Goal: Transaction & Acquisition: Subscribe to service/newsletter

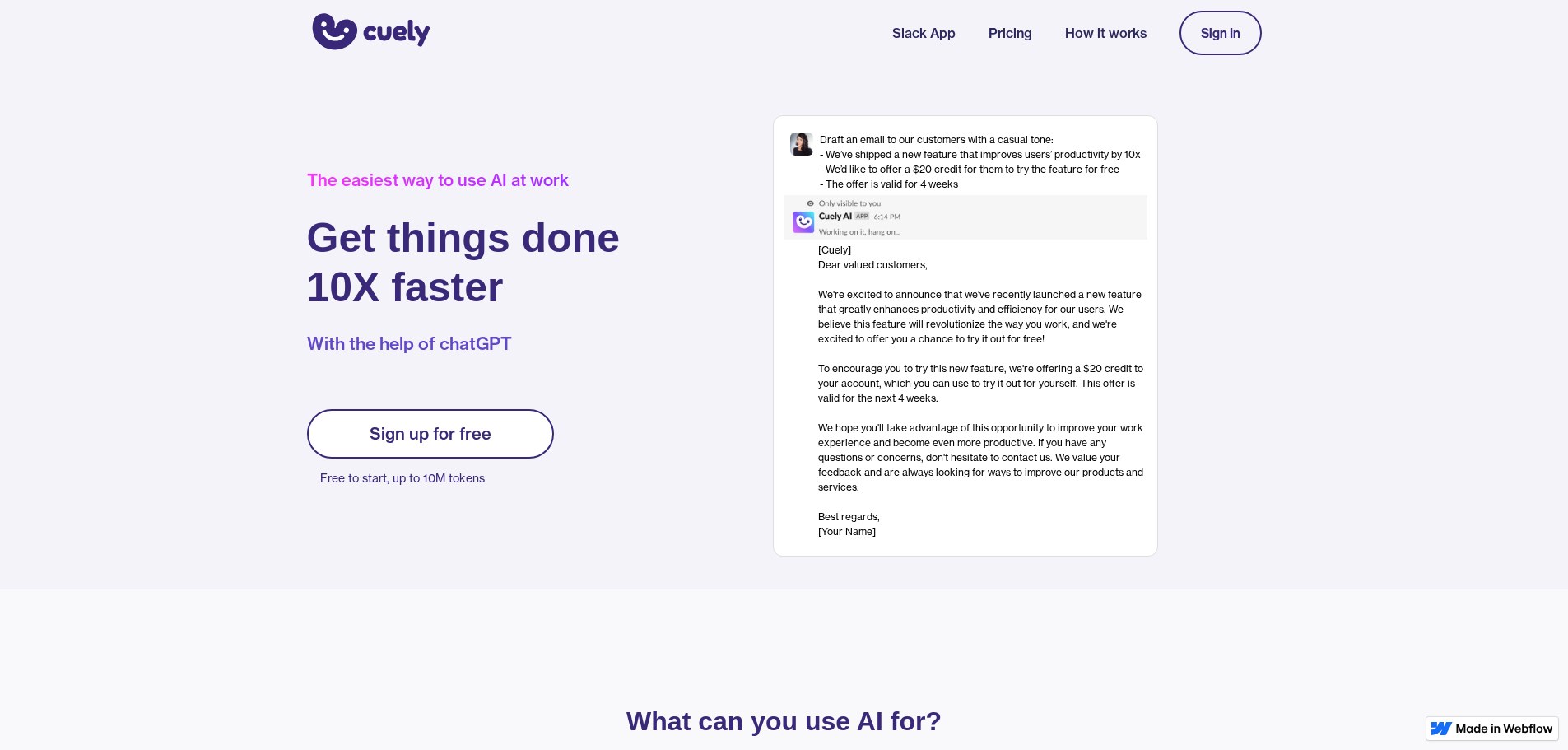
click at [916, 39] on link "Slack App" at bounding box center [924, 34] width 64 height 20
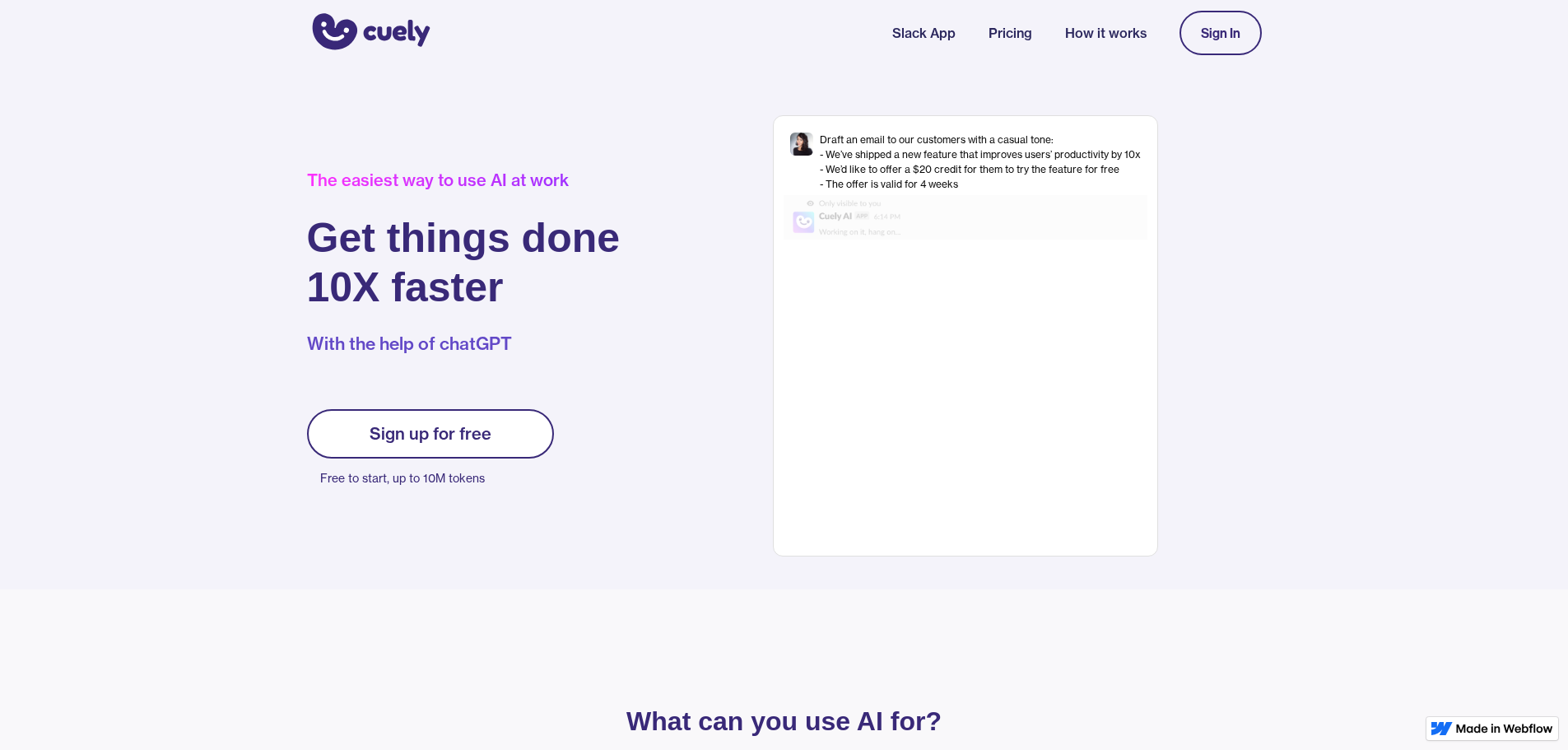
click at [444, 427] on div "Sign up for free" at bounding box center [430, 434] width 121 height 20
click at [502, 427] on link "Sign up for free" at bounding box center [430, 433] width 247 height 49
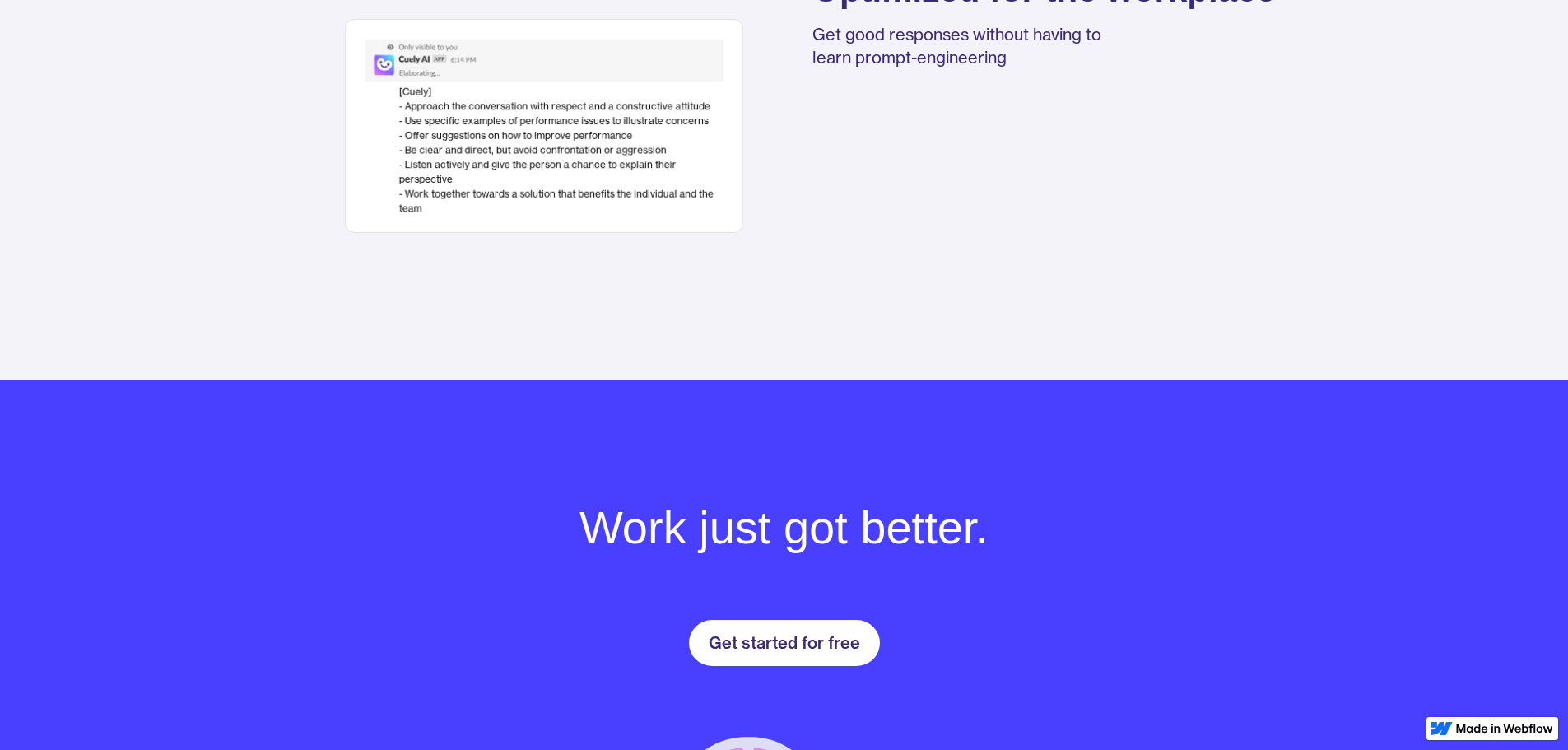
scroll to position [2223, 0]
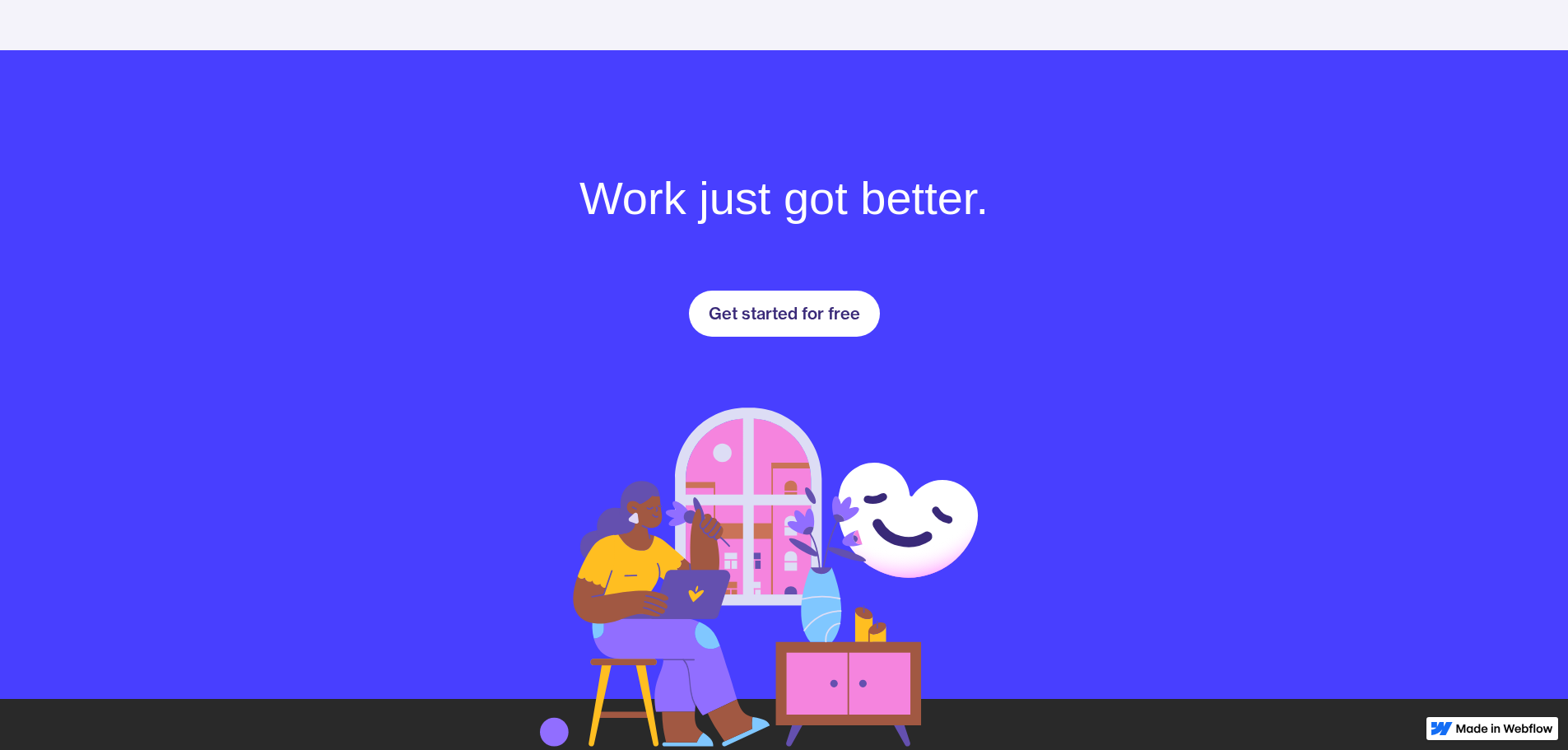
click at [786, 318] on div "Get started for free" at bounding box center [784, 314] width 152 height 20
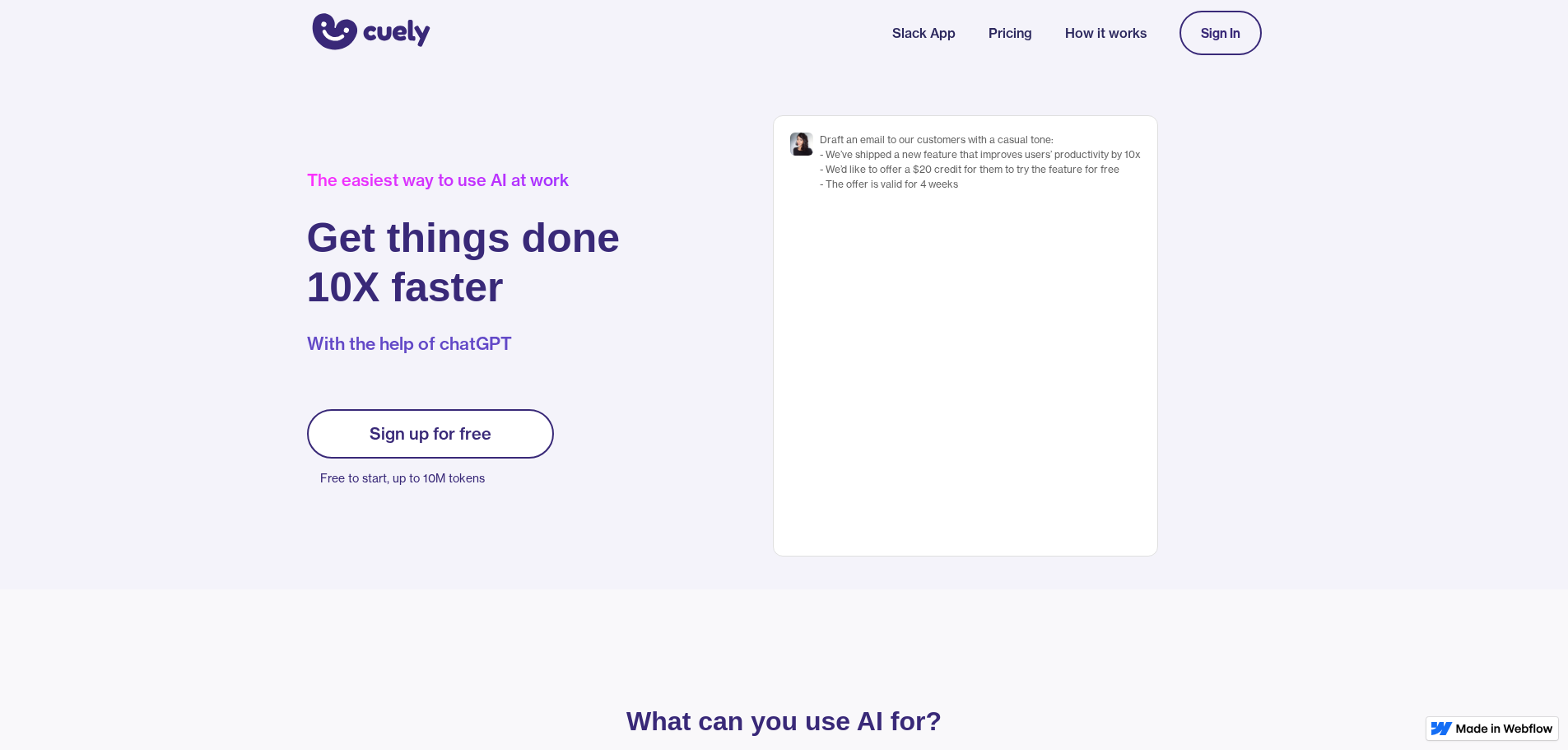
click at [505, 431] on link "Sign up for free" at bounding box center [430, 433] width 247 height 49
click at [1220, 56] on div "Sign In" at bounding box center [1220, 33] width 82 height 61
click at [1220, 54] on link "Sign In" at bounding box center [1220, 33] width 82 height 44
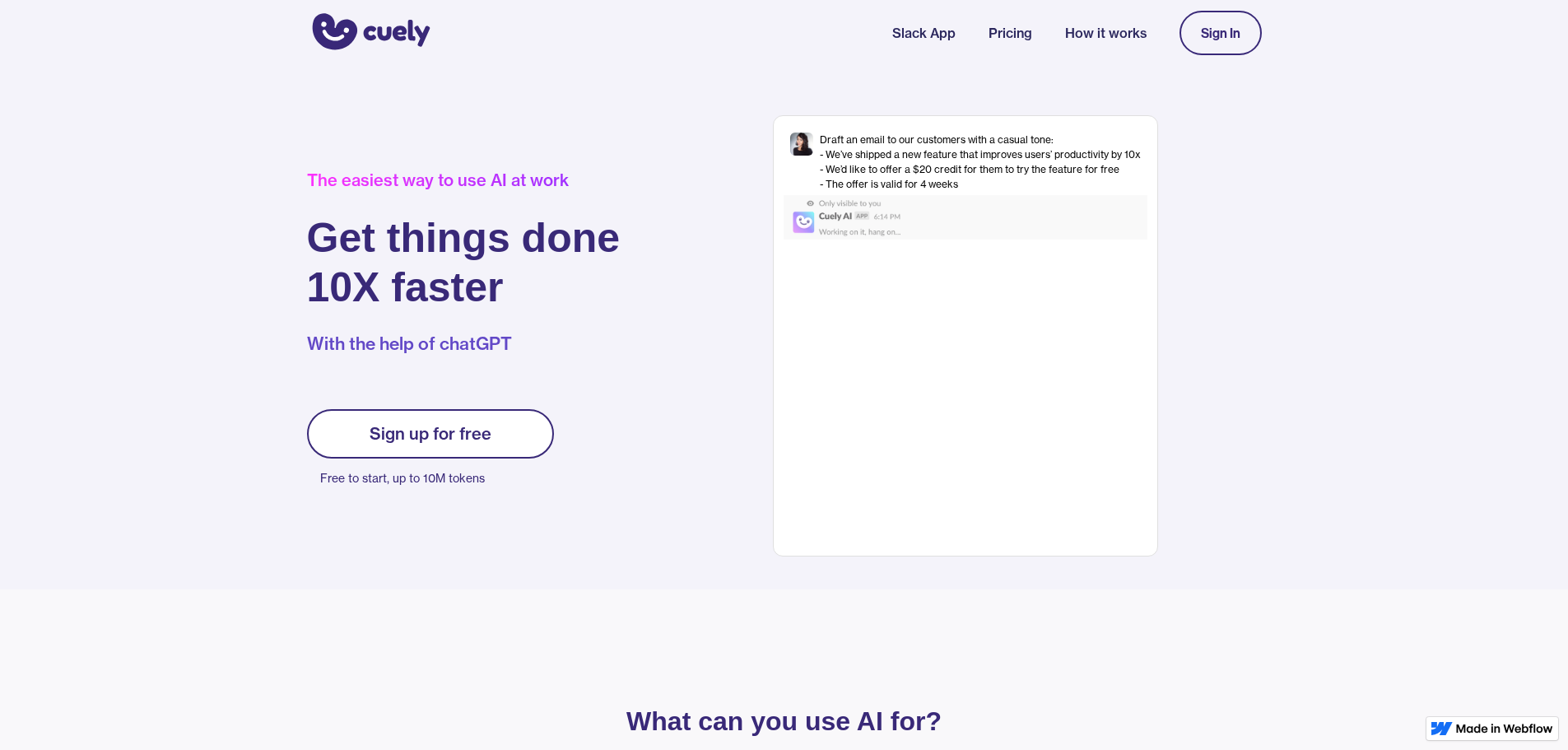
click at [1202, 23] on link "Sign In" at bounding box center [1220, 33] width 82 height 44
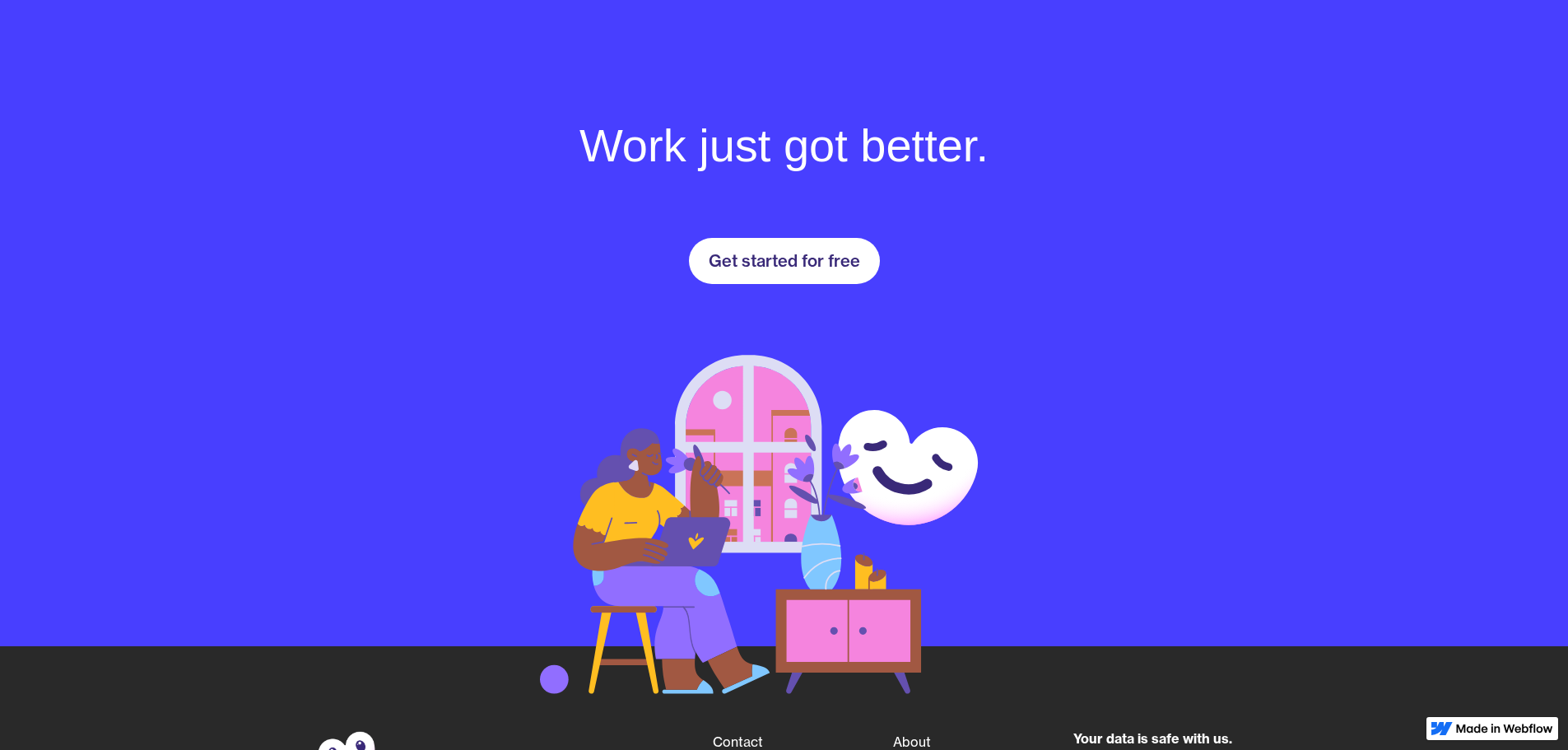
scroll to position [2472, 0]
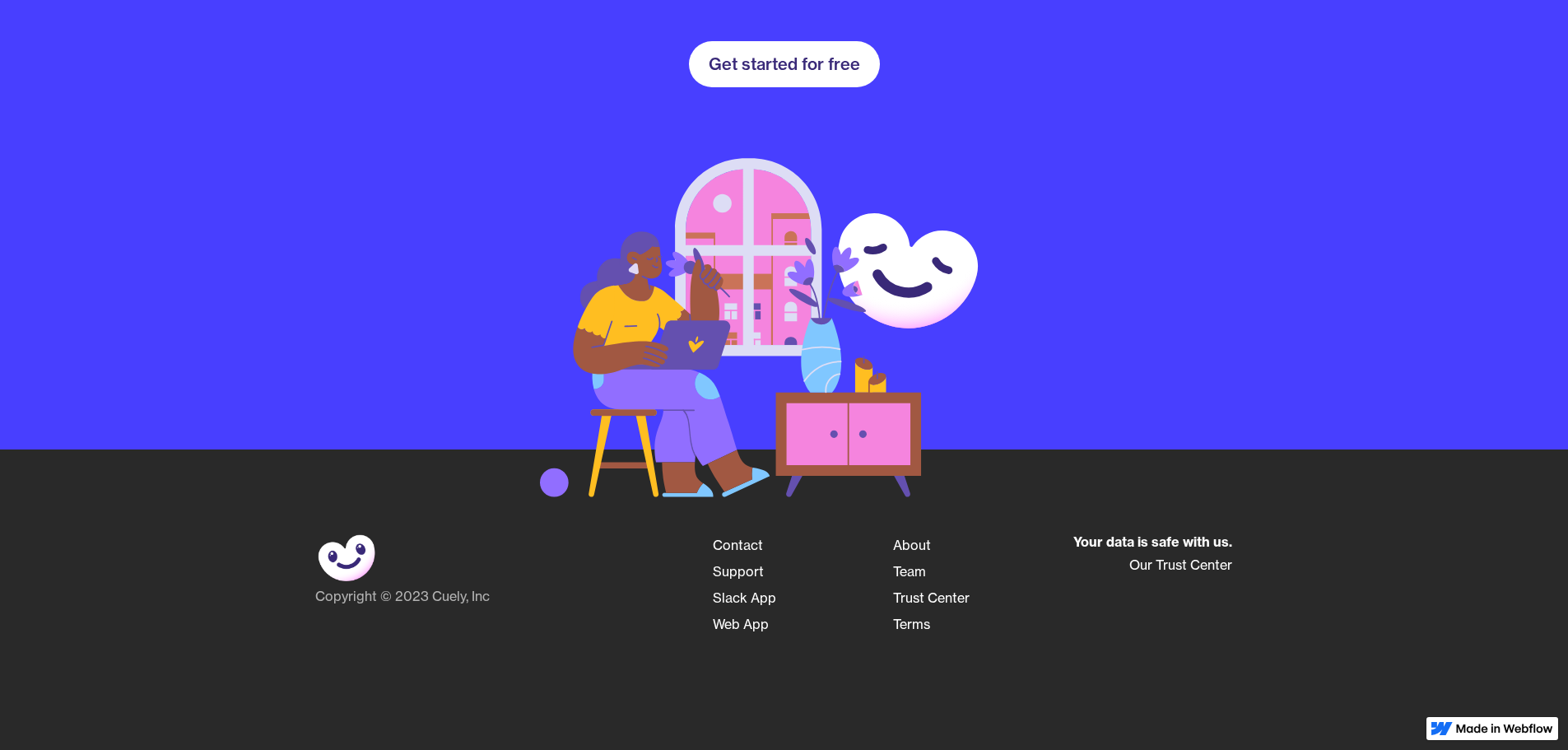
click at [737, 625] on link "Web App" at bounding box center [740, 623] width 56 height 26
